Goal: Task Accomplishment & Management: Manage account settings

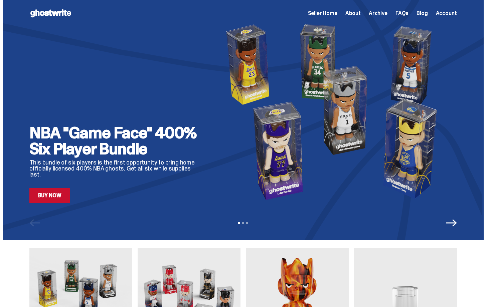
click at [326, 13] on span "Seller Home" at bounding box center [322, 13] width 29 height 5
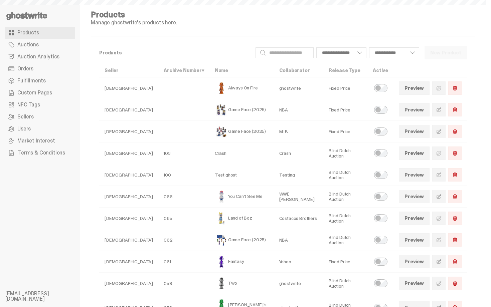
select select
click at [32, 67] on span "Orders" at bounding box center [25, 68] width 16 height 5
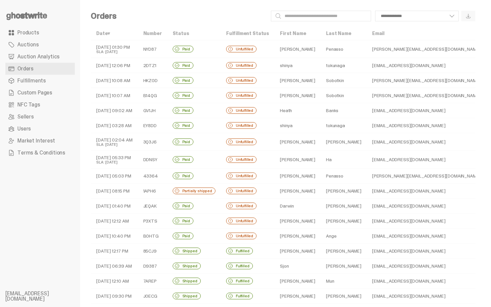
click at [242, 52] on div "Unfulfilled" at bounding box center [241, 49] width 30 height 7
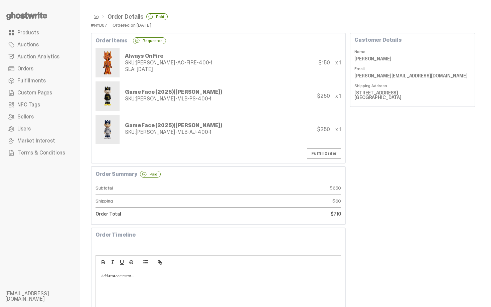
click at [52, 50] on link "Auctions" at bounding box center [39, 45] width 69 height 12
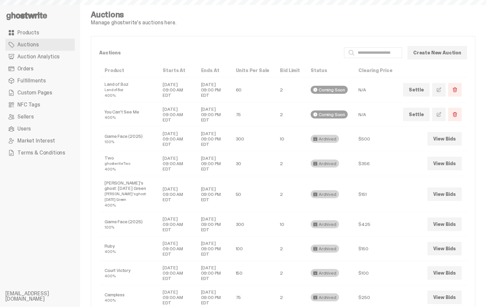
click at [51, 35] on link "Products" at bounding box center [39, 33] width 69 height 12
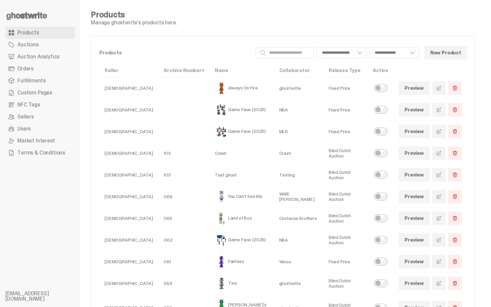
click at [50, 71] on link "Orders" at bounding box center [39, 69] width 69 height 12
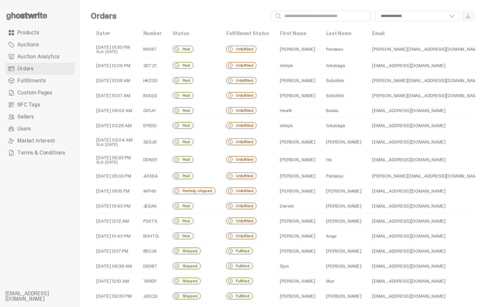
click at [31, 15] on use at bounding box center [26, 16] width 41 height 8
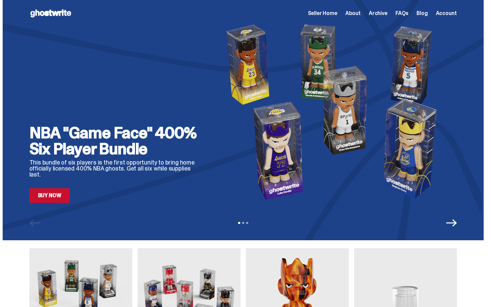
click at [380, 12] on span "Archive" at bounding box center [378, 13] width 19 height 5
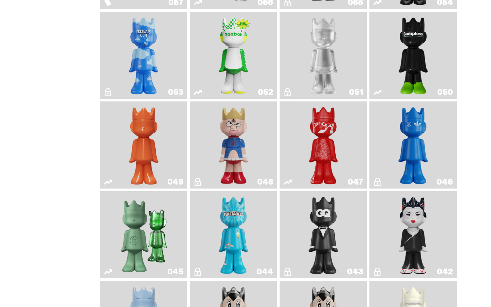
scroll to position [300, 0]
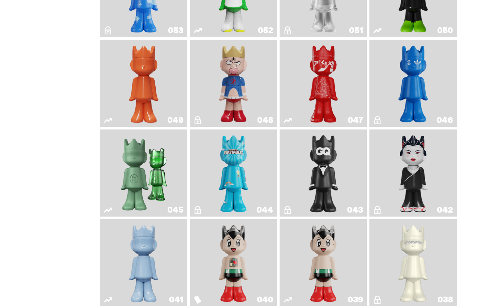
click at [133, 250] on img "Schrödinger's ghost: Winter Blue" at bounding box center [143, 263] width 35 height 82
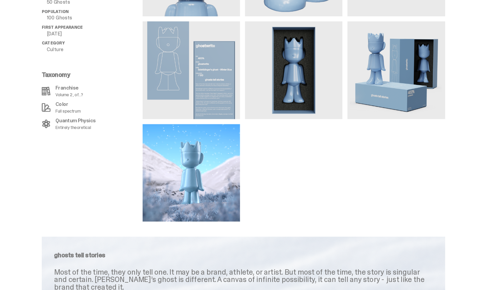
scroll to position [561, 0]
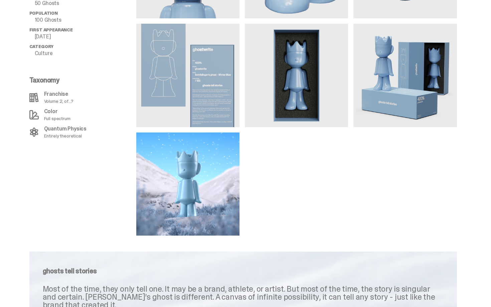
drag, startPoint x: 213, startPoint y: 78, endPoint x: 233, endPoint y: 91, distance: 24.0
click at [0, 0] on div "All Details ghost “Schrödinger's ghost: Winter Blue” Size 400% Dimensions 11" H…" at bounding box center [243, 67] width 486 height 337
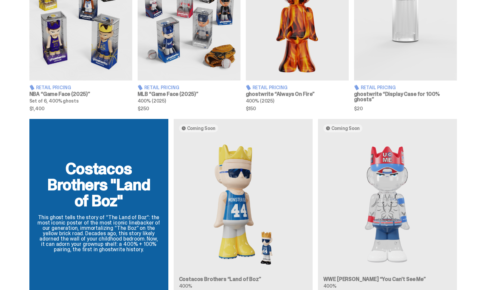
click at [240, 193] on div "Costacos Brothers "Land of Boz" This ghost tells the story of “The Land of Boz”…" at bounding box center [243, 209] width 481 height 180
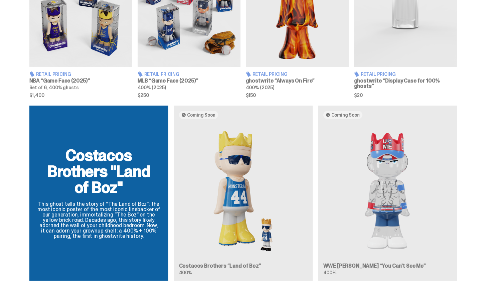
click at [239, 173] on div "Costacos Brothers "Land of Boz" This ghost tells the story of “The Land of Boz”…" at bounding box center [243, 195] width 481 height 180
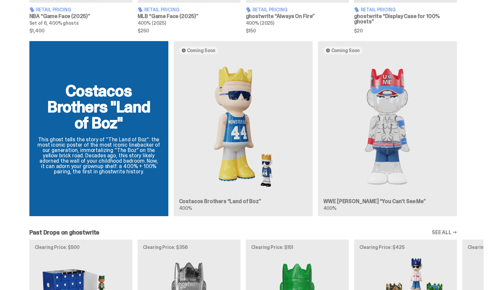
scroll to position [377, 0]
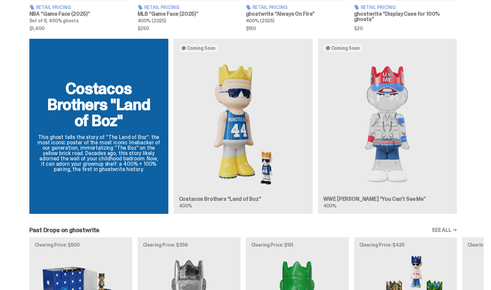
click at [230, 167] on div "Costacos Brothers "Land of Boz" This ghost tells the story of “The Land of Boz”…" at bounding box center [243, 129] width 481 height 180
click at [117, 157] on div "Costacos Brothers "Land of Boz" This ghost tells the story of “The Land of Boz”…" at bounding box center [243, 129] width 481 height 180
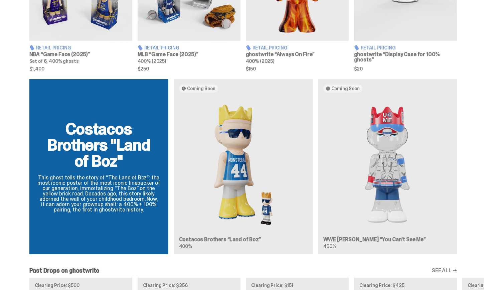
scroll to position [337, 0]
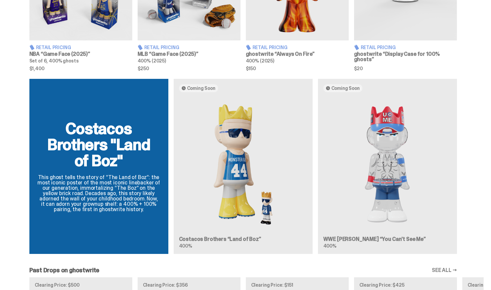
click at [245, 165] on div "Costacos Brothers "Land of Boz" This ghost tells the story of “The Land of Boz”…" at bounding box center [243, 169] width 481 height 180
click at [189, 123] on div "Costacos Brothers "Land of Boz" This ghost tells the story of “The Land of Boz”…" at bounding box center [243, 169] width 481 height 180
click at [218, 136] on div "Costacos Brothers "Land of Boz" This ghost tells the story of “The Land of Boz”…" at bounding box center [243, 169] width 481 height 180
click at [228, 127] on div "Costacos Brothers "Land of Boz" This ghost tells the story of “The Land of Boz”…" at bounding box center [243, 169] width 481 height 180
click at [200, 82] on div "Costacos Brothers "Land of Boz" This ghost tells the story of “The Land of Boz”…" at bounding box center [243, 169] width 481 height 180
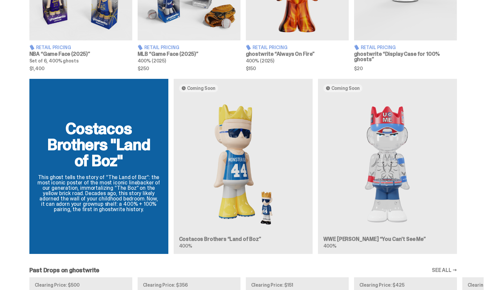
click at [201, 90] on div "Costacos Brothers "Land of Boz" This ghost tells the story of “The Land of Boz”…" at bounding box center [243, 169] width 481 height 180
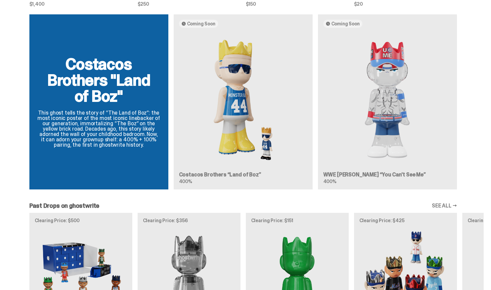
scroll to position [403, 0]
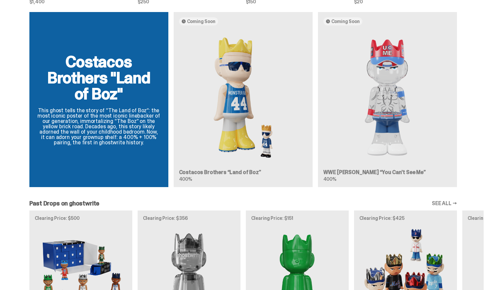
click at [447, 98] on div "Costacos Brothers "Land of Boz" This ghost tells the story of “The Land of Boz”…" at bounding box center [243, 102] width 481 height 180
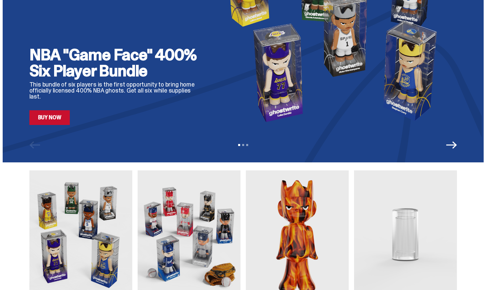
scroll to position [0, 0]
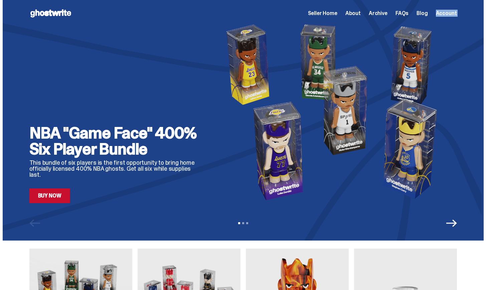
drag, startPoint x: 490, startPoint y: 116, endPoint x: 490, endPoint y: 6, distance: 109.5
click at [486, 6] on html "Open main menu Home Seller Home About Archive FAQs Blog Account Seller Home" at bounding box center [243, 145] width 486 height 290
click at [385, 12] on span "Archive" at bounding box center [378, 13] width 19 height 5
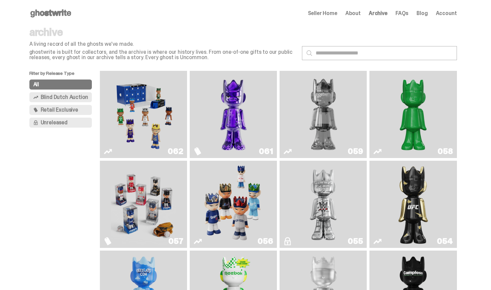
click at [138, 106] on img "Game Face (2025)" at bounding box center [143, 114] width 65 height 82
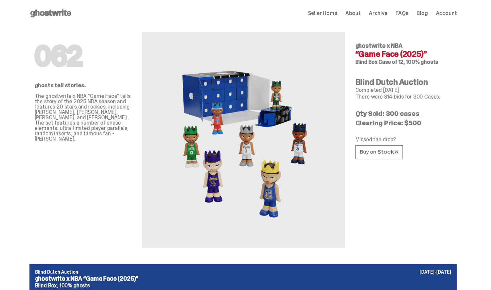
click at [70, 15] on use at bounding box center [50, 13] width 41 height 8
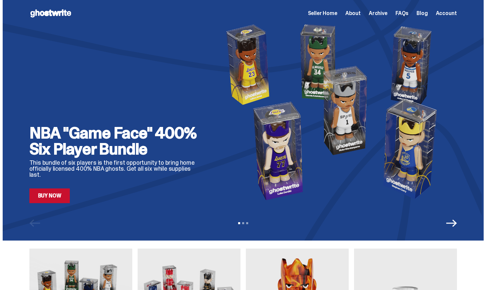
click at [284, 91] on img at bounding box center [335, 112] width 243 height 182
click at [337, 12] on span "Seller Home" at bounding box center [322, 13] width 29 height 5
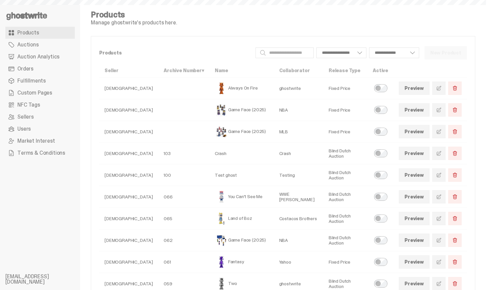
select select
click at [42, 63] on link "Orders" at bounding box center [39, 69] width 69 height 12
